Goal: Information Seeking & Learning: Find specific page/section

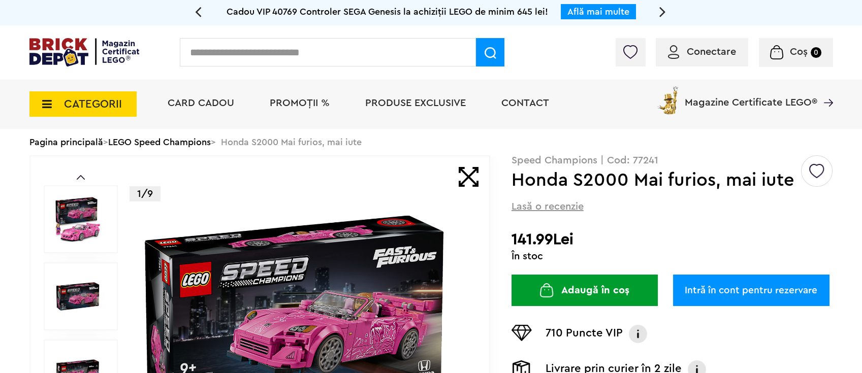
click at [286, 46] on input "text" at bounding box center [328, 52] width 296 height 28
paste input "**********"
type input "**********"
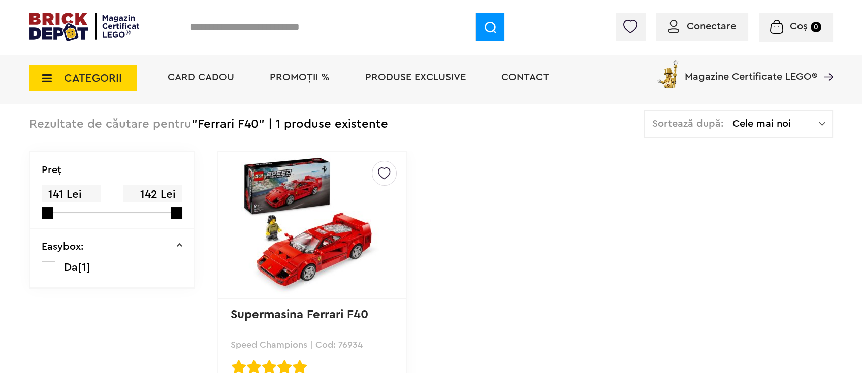
scroll to position [135, 0]
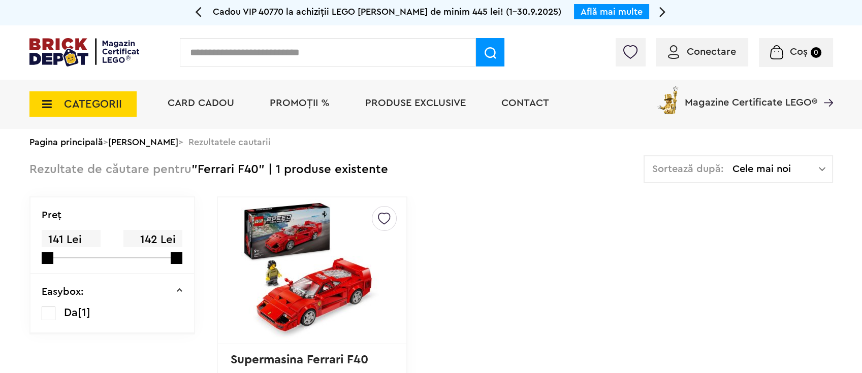
click at [75, 105] on span "CATEGORII" at bounding box center [93, 104] width 58 height 11
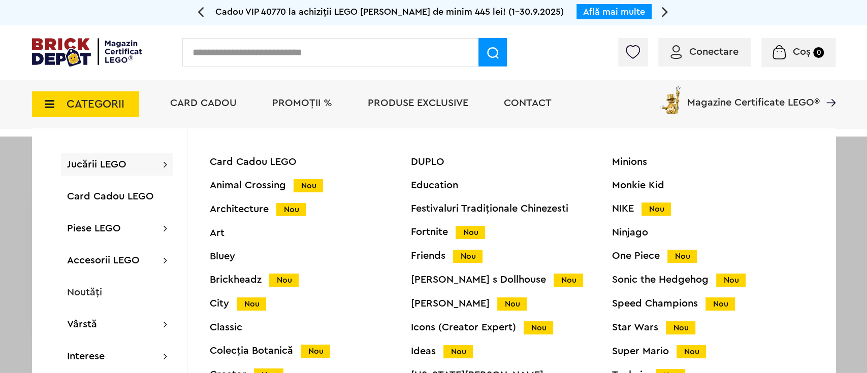
click at [4, 213] on div at bounding box center [433, 323] width 867 height 373
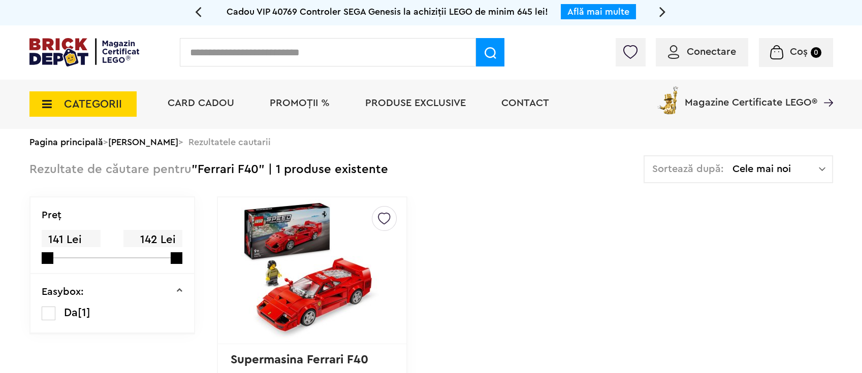
click at [313, 256] on img at bounding box center [312, 271] width 142 height 142
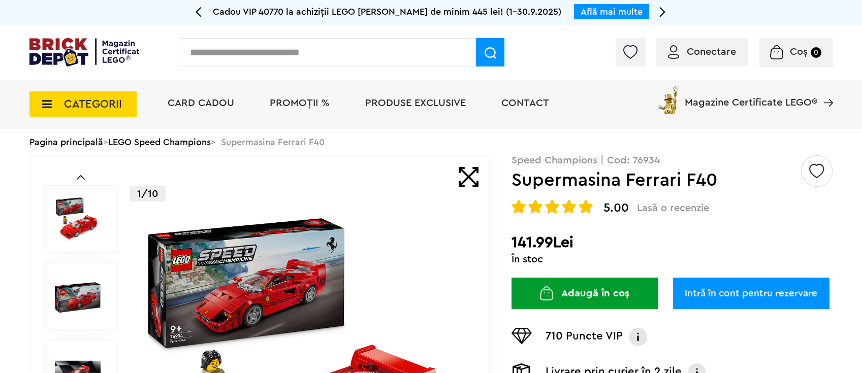
click at [540, 136] on div "Pagina principală > LEGO Speed Champions > Supermasina Ferrari F40" at bounding box center [431, 142] width 804 height 26
click at [552, 171] on h1 "Supermasina Ferrari F40" at bounding box center [656, 180] width 289 height 18
click at [523, 161] on p "Speed Champions | Cod: 76934" at bounding box center [673, 160] width 322 height 10
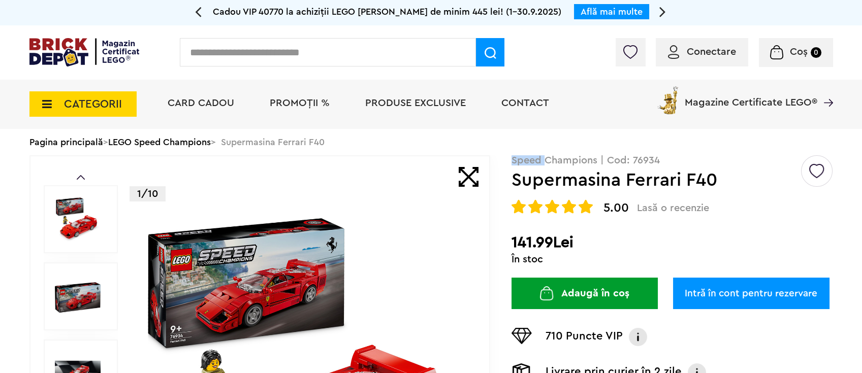
click at [554, 160] on p "Speed Champions | Cod: 76934" at bounding box center [673, 160] width 322 height 10
click at [560, 161] on p "Speed Champions | Cod: 76934" at bounding box center [673, 160] width 322 height 10
click at [519, 165] on p "Speed Champions | Cod: 76934" at bounding box center [673, 160] width 322 height 10
copy p "Speed Champions"
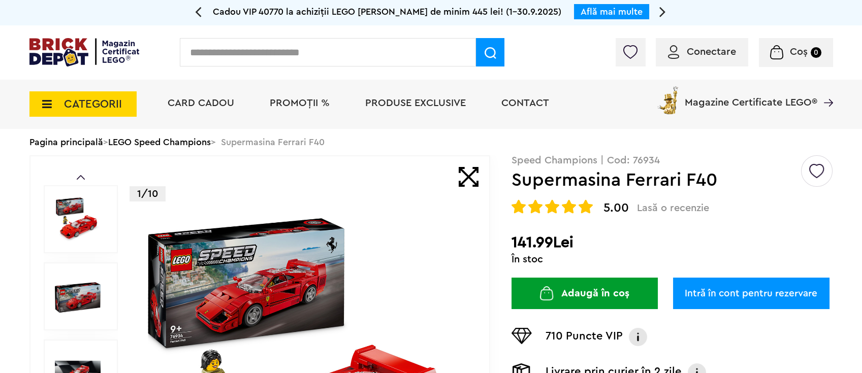
click at [238, 55] on input "text" at bounding box center [328, 52] width 296 height 28
paste input "**********"
type input "**********"
click at [478, 51] on span at bounding box center [490, 52] width 28 height 28
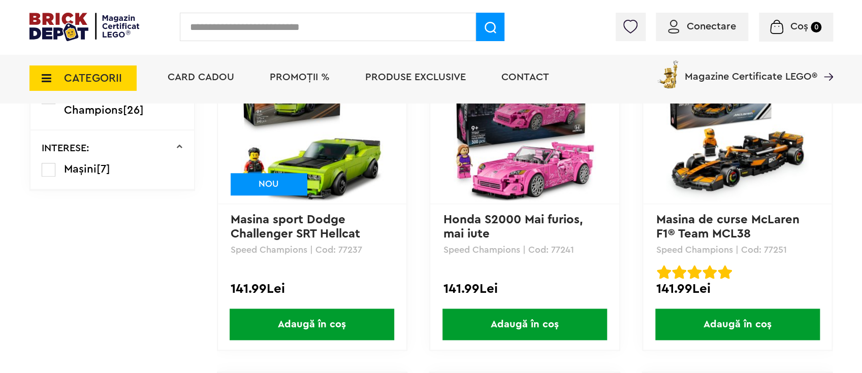
scroll to position [474, 0]
click at [525, 139] on img at bounding box center [525, 130] width 142 height 142
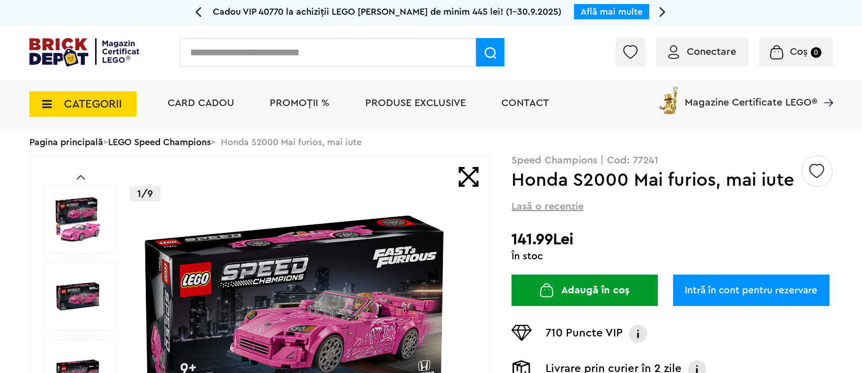
click at [241, 140] on div "Pagina principală > LEGO Speed Champions > Honda S2000 Mai furios, mai iute" at bounding box center [431, 142] width 804 height 26
click at [276, 140] on div "Pagina principală > LEGO Speed Champions > Honda S2000 Mai furios, mai iute" at bounding box center [431, 142] width 804 height 26
